Goal: Entertainment & Leisure: Consume media (video, audio)

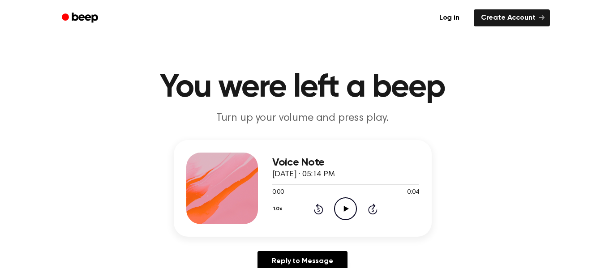
click at [343, 209] on icon "Play Audio" at bounding box center [345, 208] width 23 height 23
click at [348, 206] on icon "Play Audio" at bounding box center [345, 208] width 23 height 23
click at [343, 212] on icon "Play Audio" at bounding box center [345, 208] width 23 height 23
click at [349, 215] on icon "Play Audio" at bounding box center [345, 208] width 23 height 23
click at [347, 212] on icon "Play Audio" at bounding box center [345, 208] width 23 height 23
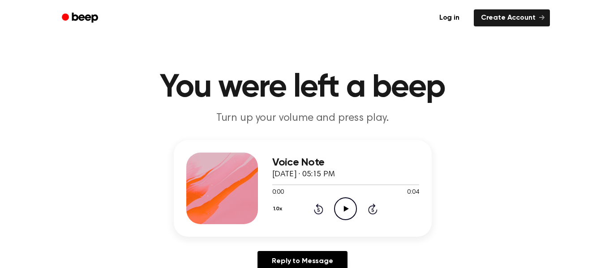
click at [343, 202] on icon "Play Audio" at bounding box center [345, 208] width 23 height 23
click at [345, 212] on icon "Play Audio" at bounding box center [345, 208] width 23 height 23
click at [342, 213] on icon "Play Audio" at bounding box center [345, 208] width 23 height 23
click at [348, 210] on icon "Play Audio" at bounding box center [345, 208] width 23 height 23
